Goal: Task Accomplishment & Management: Complete application form

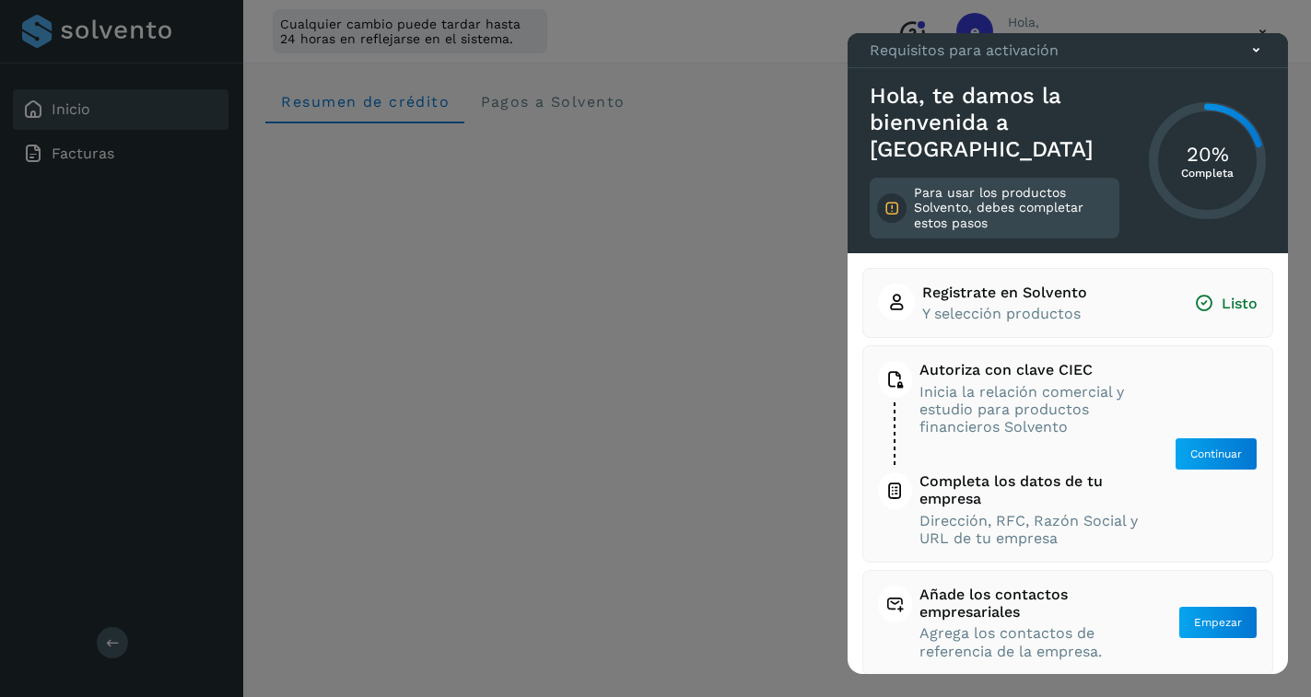
click at [1260, 60] on icon at bounding box center [1256, 50] width 19 height 19
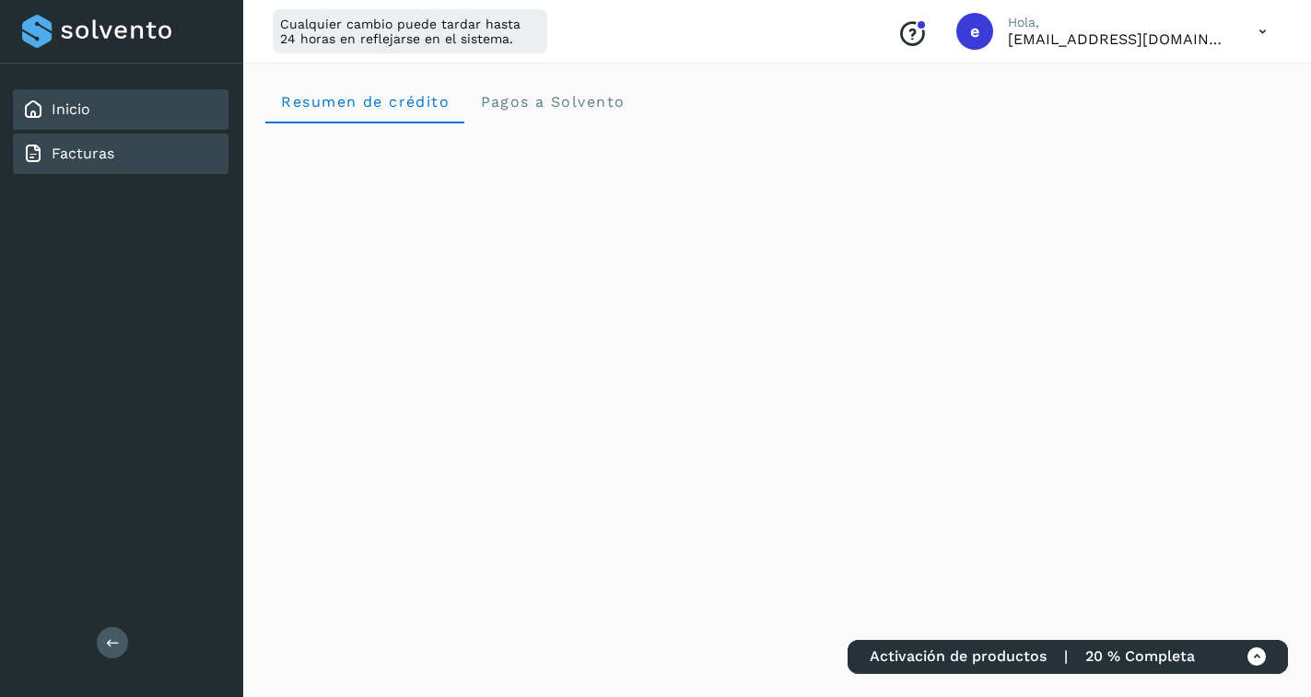
click at [129, 156] on div "Facturas" at bounding box center [121, 154] width 216 height 41
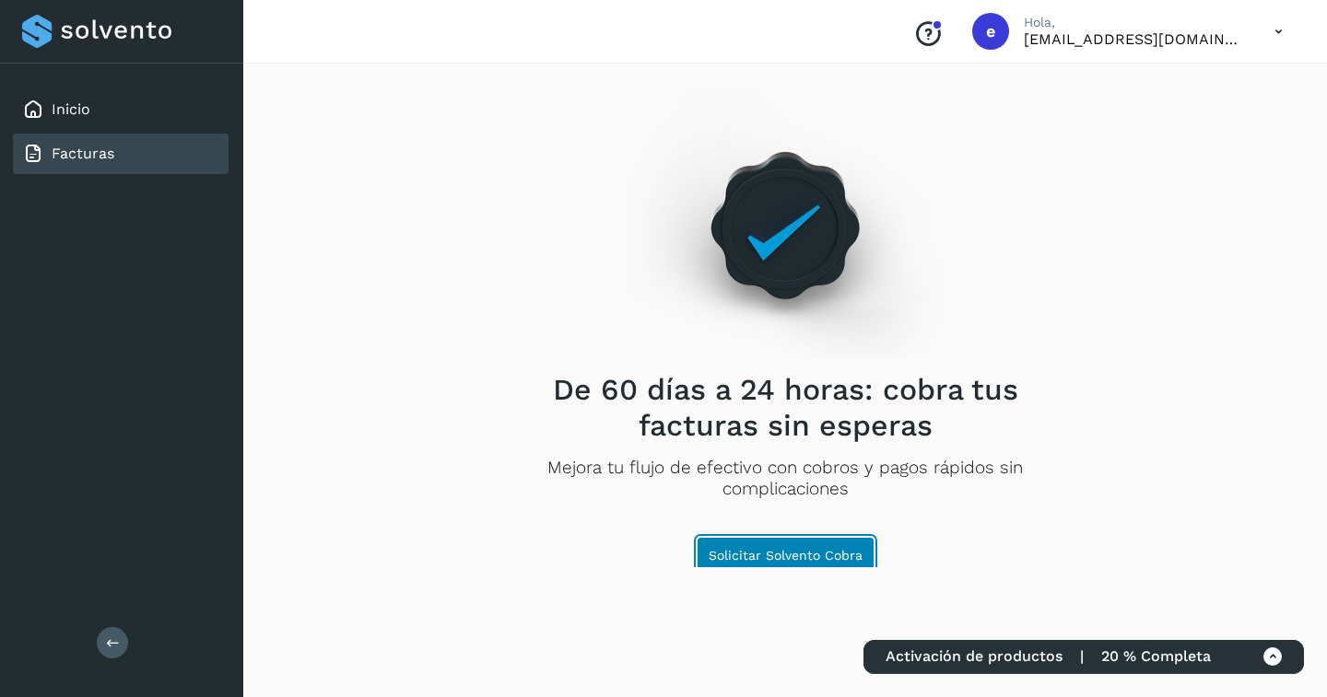
click at [812, 560] on span "Solicitar Solvento Cobra" at bounding box center [786, 555] width 154 height 13
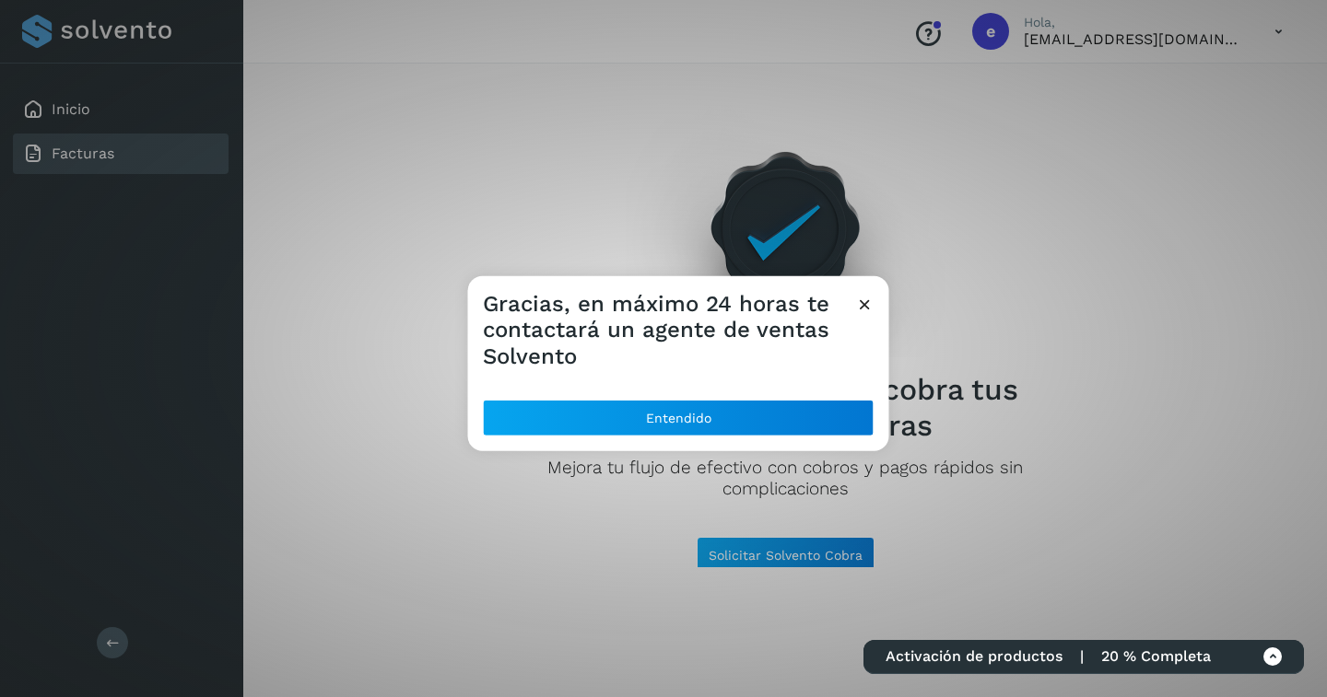
click at [859, 309] on icon at bounding box center [864, 303] width 19 height 19
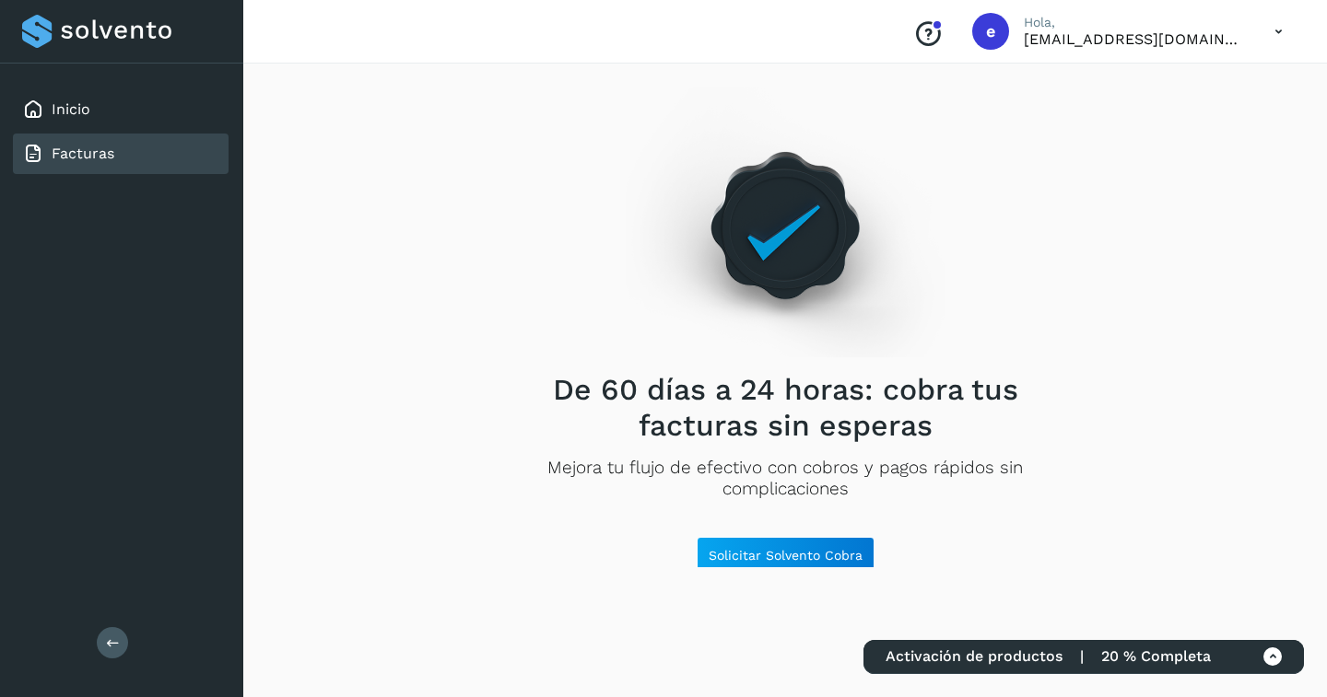
click at [1272, 664] on icon at bounding box center [1272, 657] width 19 height 19
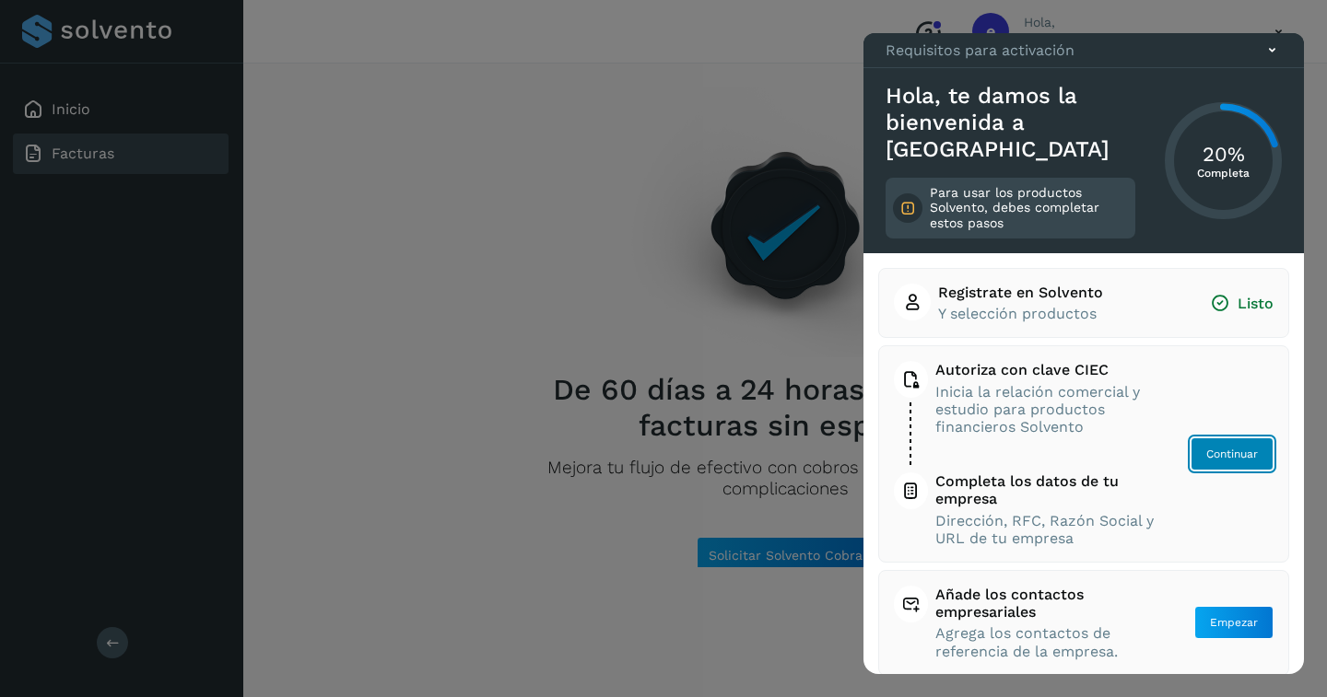
click at [1230, 449] on span "Continuar" at bounding box center [1232, 454] width 52 height 17
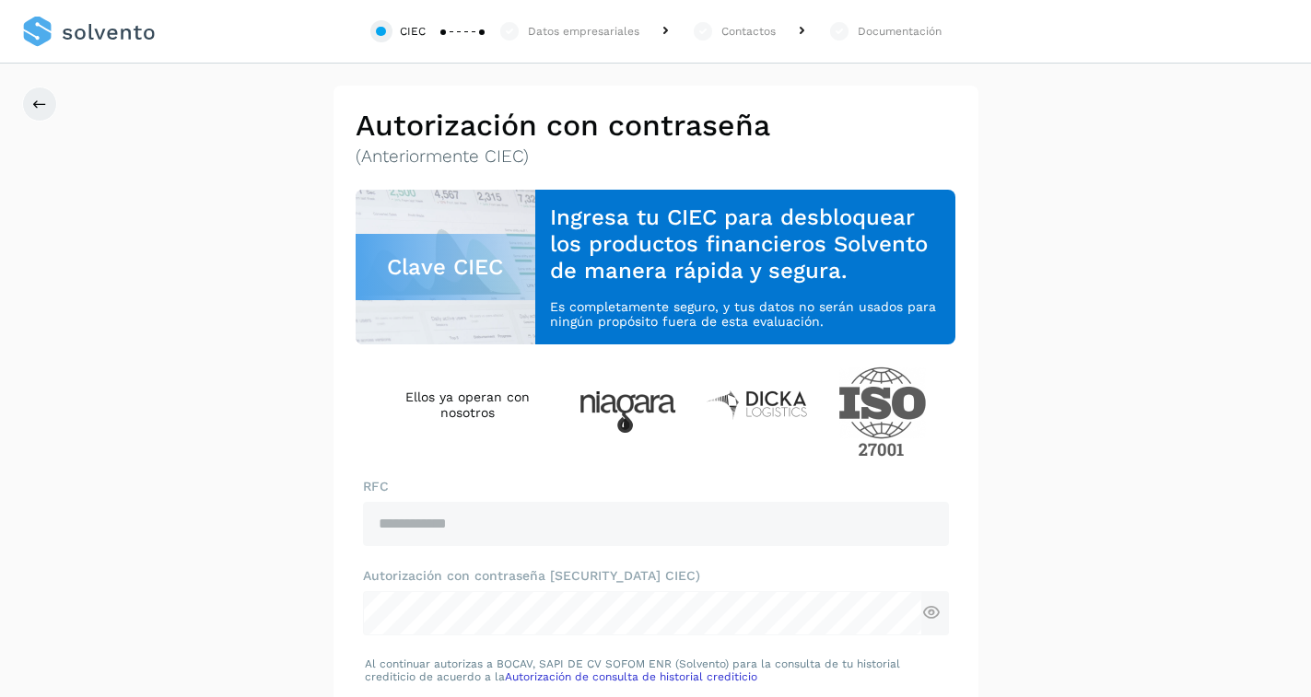
scroll to position [158, 0]
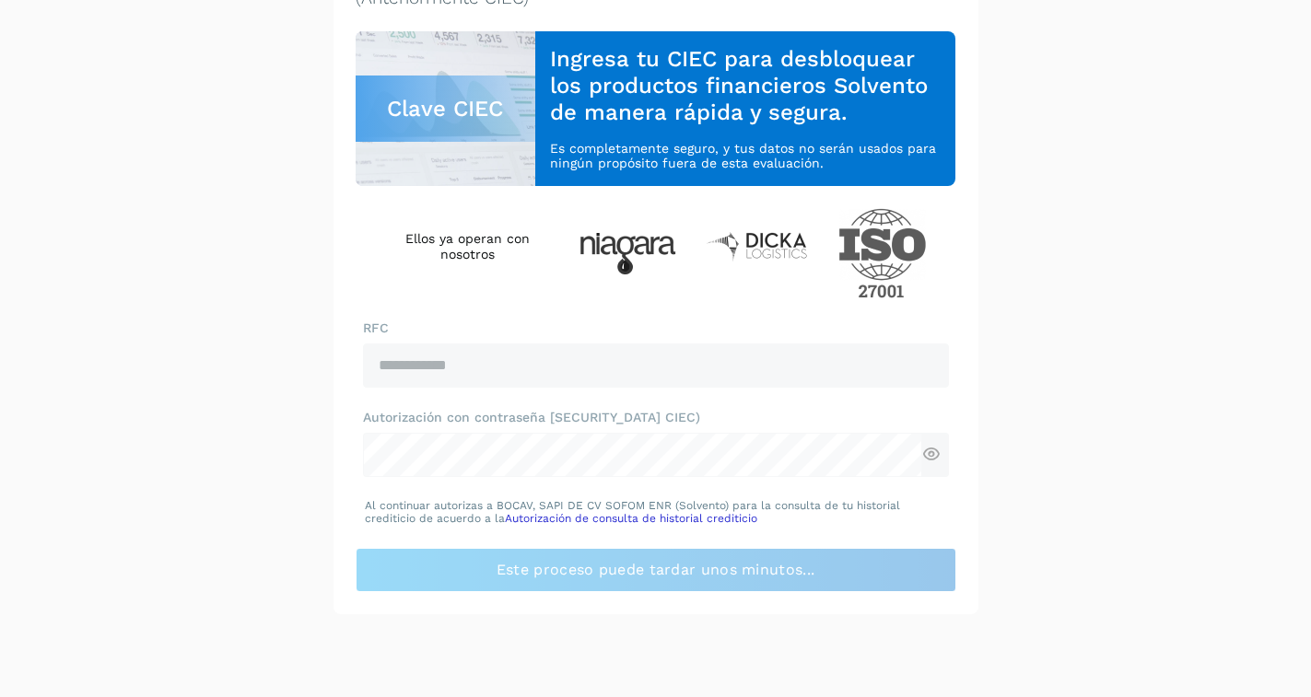
click at [1070, 183] on div "**********" at bounding box center [655, 270] width 1311 height 687
